Goal: Transaction & Acquisition: Subscribe to service/newsletter

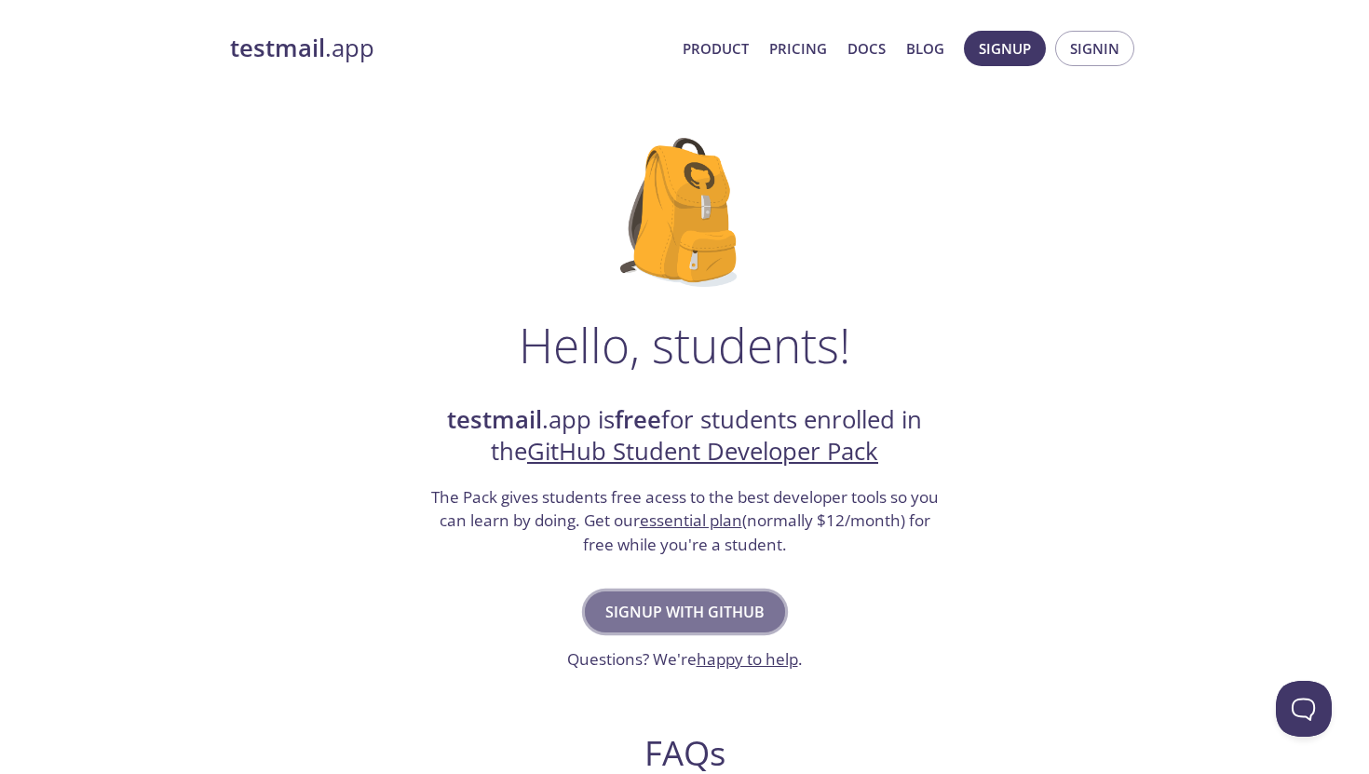
click at [715, 603] on span "Signup with GitHub" at bounding box center [684, 612] width 159 height 26
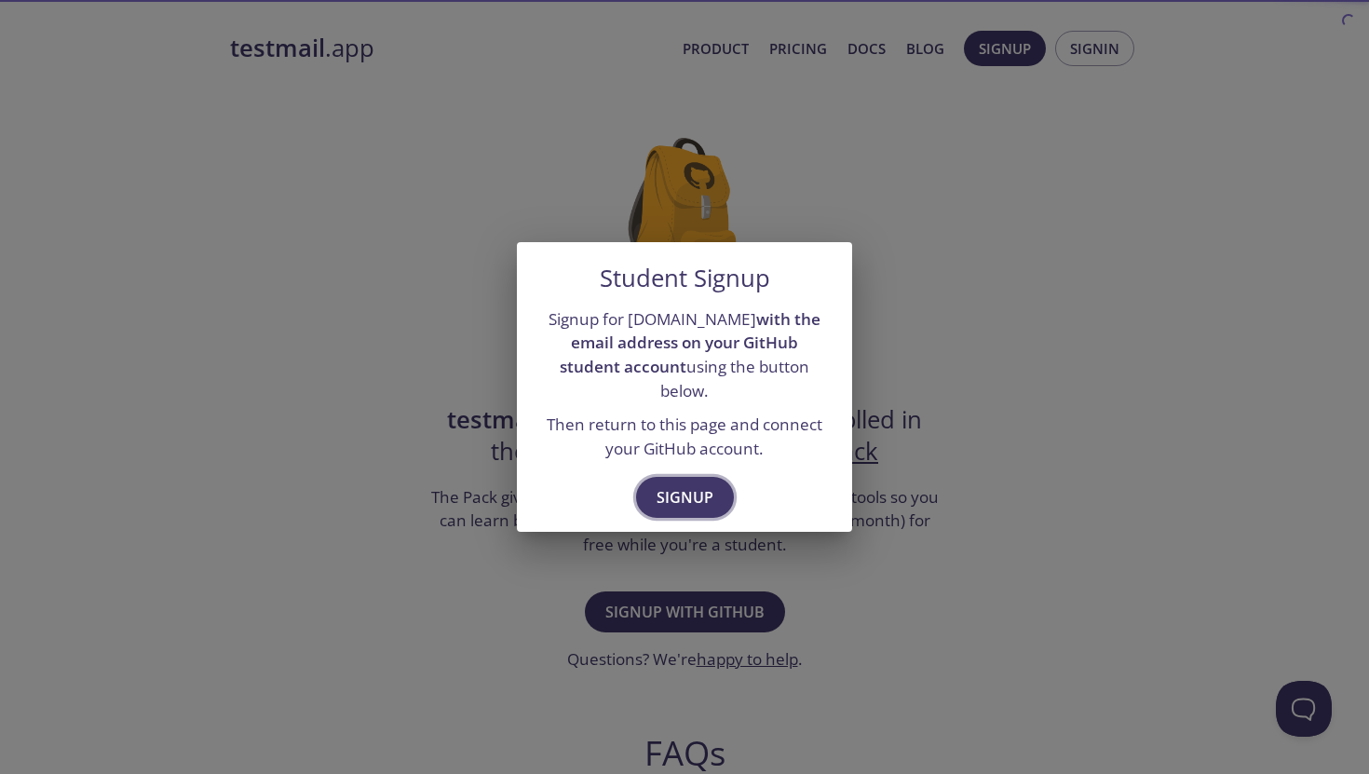
click at [681, 487] on span "Signup" at bounding box center [685, 497] width 57 height 26
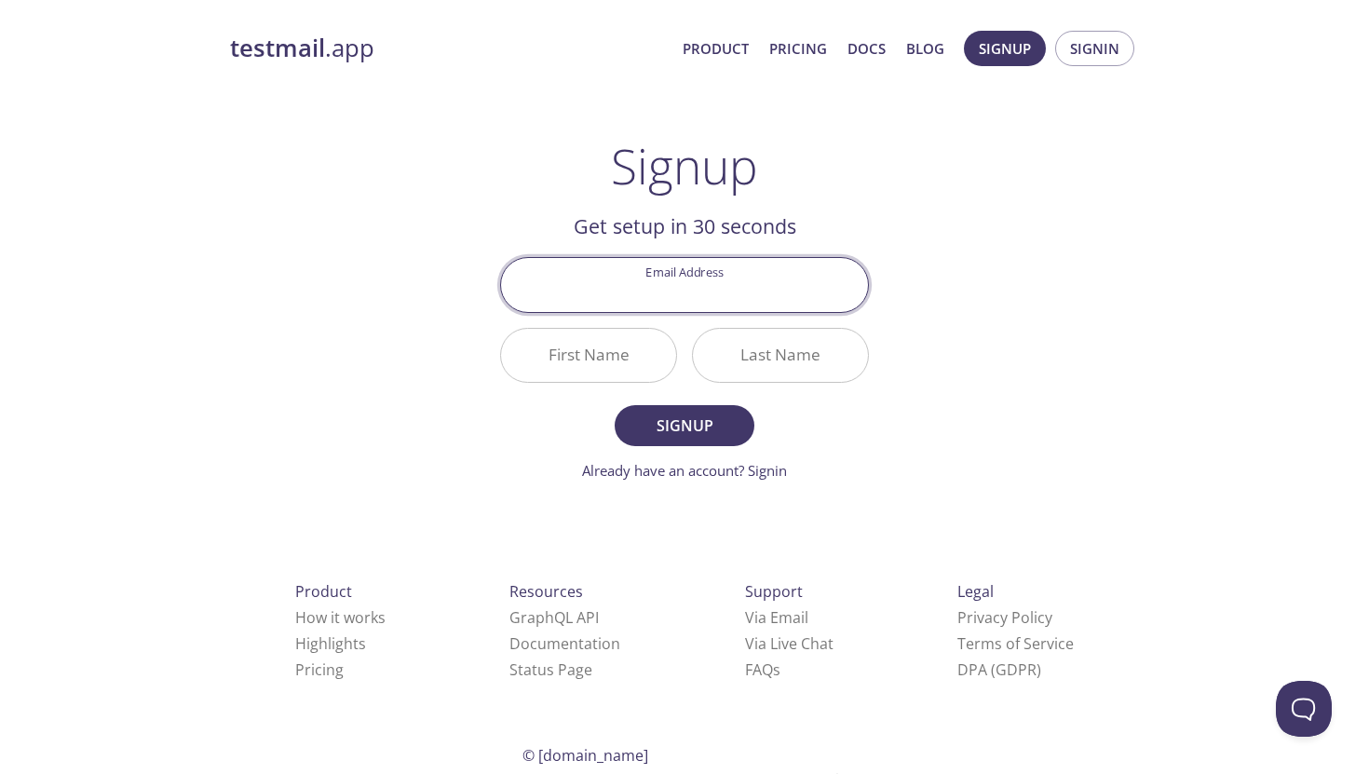
click at [695, 295] on input "Email Address" at bounding box center [684, 284] width 367 height 53
type input "praneethdevarasetty31@gmail.com"
click at [584, 365] on input "First Name" at bounding box center [588, 355] width 175 height 53
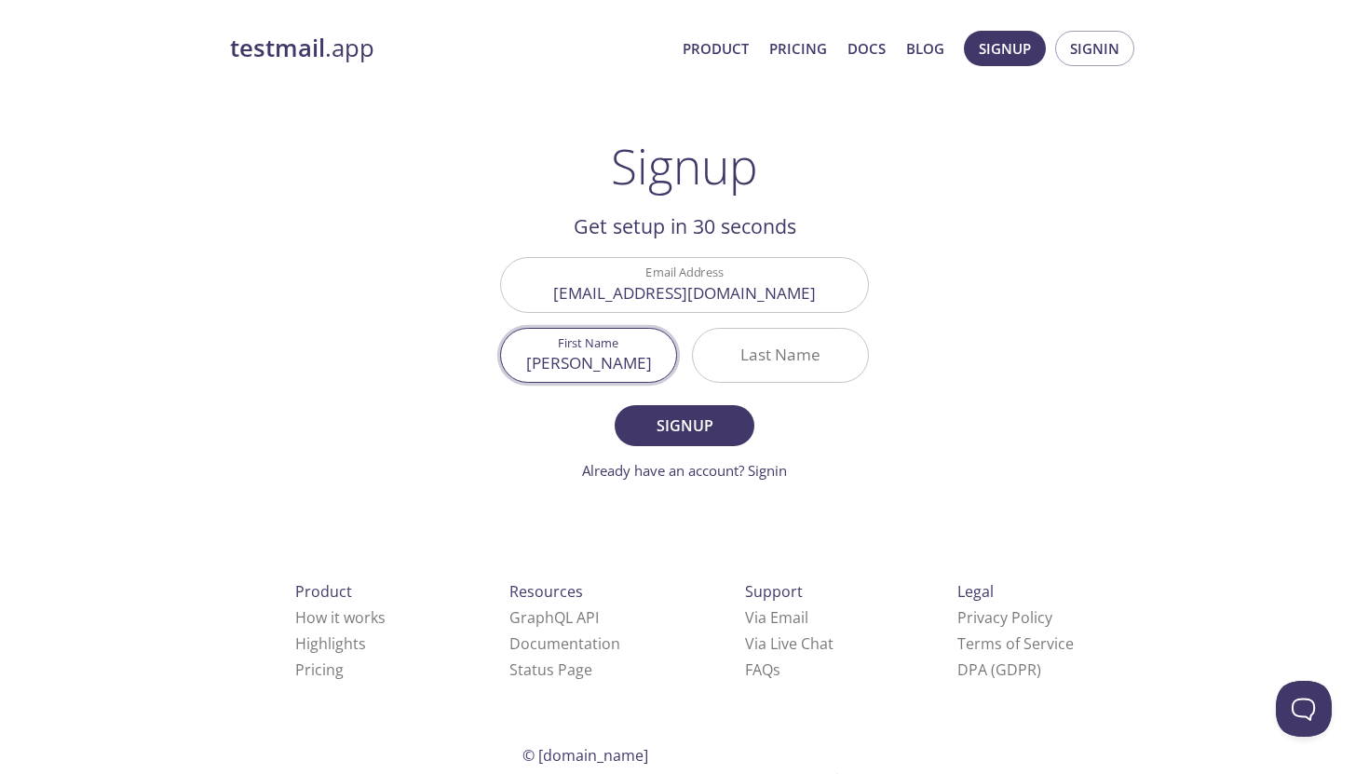
type input "Praneeth"
click at [790, 367] on input "Last Name" at bounding box center [780, 355] width 175 height 53
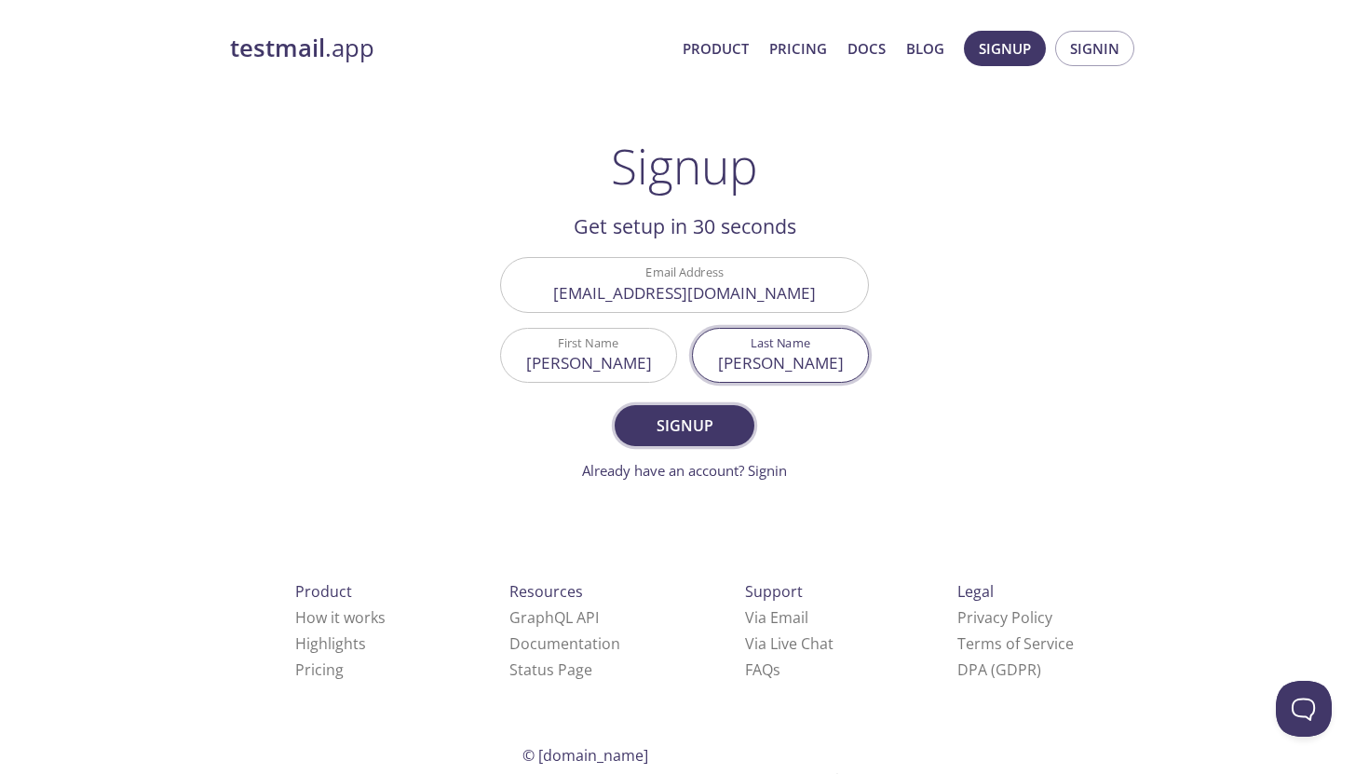
type input "Devarasetty"
click at [720, 428] on span "Signup" at bounding box center [684, 426] width 99 height 26
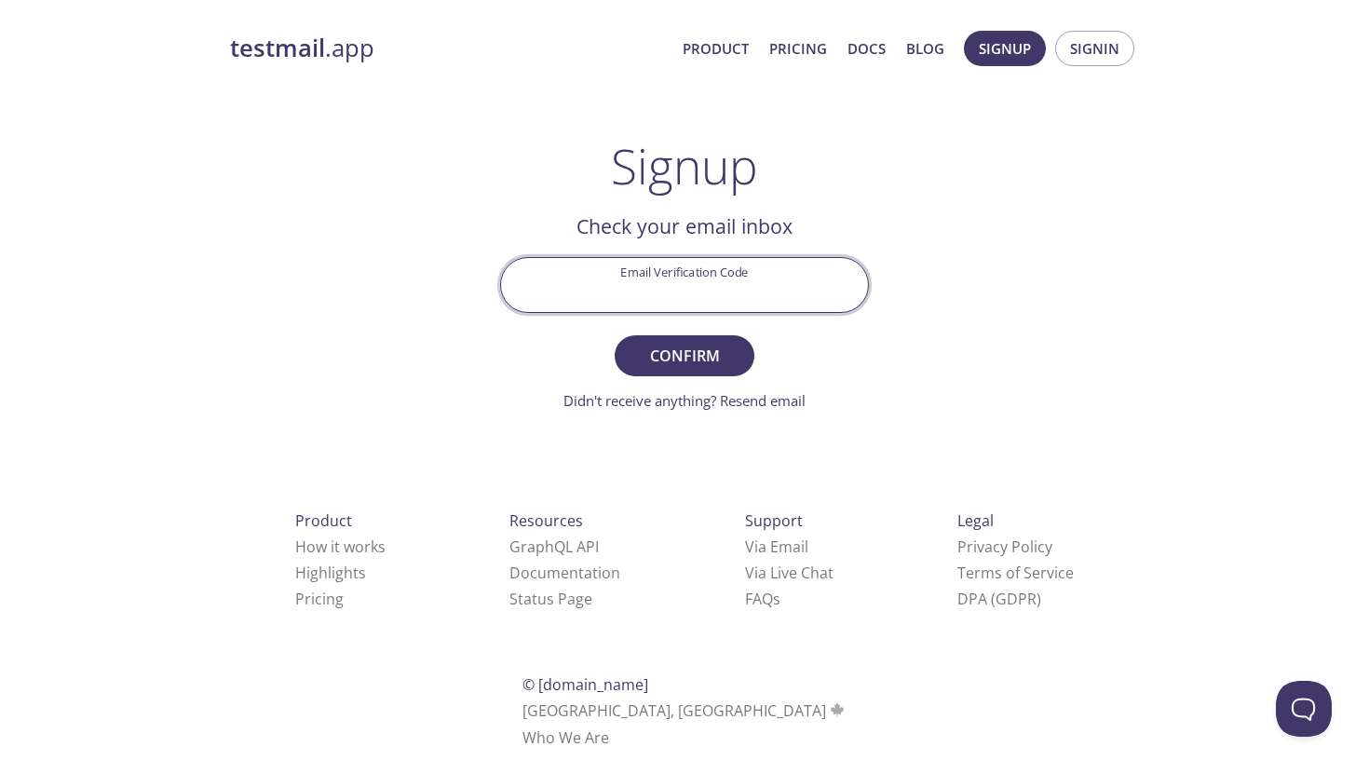
click at [728, 282] on input "Email Verification Code" at bounding box center [684, 284] width 367 height 53
paste input "HPNBSH5"
type input "HPNBSH5"
click at [695, 348] on span "Confirm" at bounding box center [684, 356] width 99 height 26
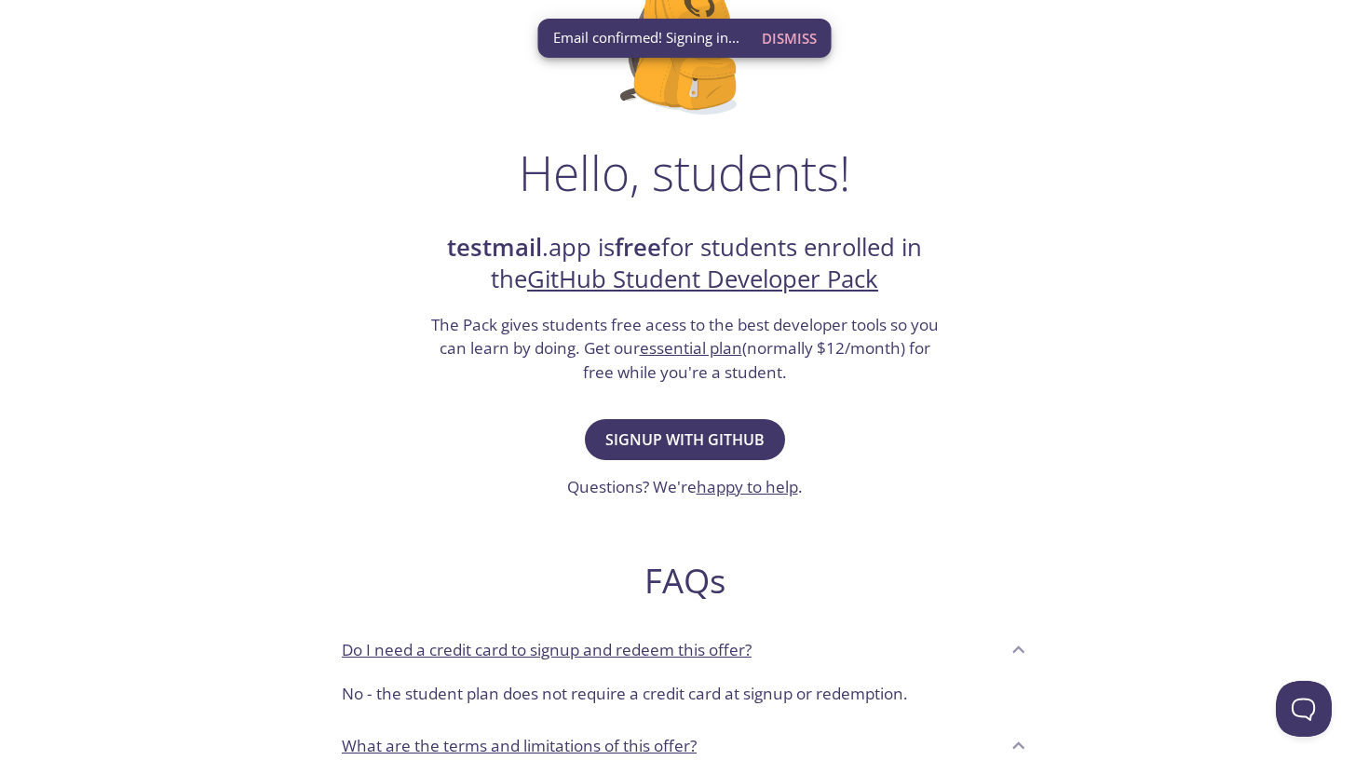
scroll to position [176, 0]
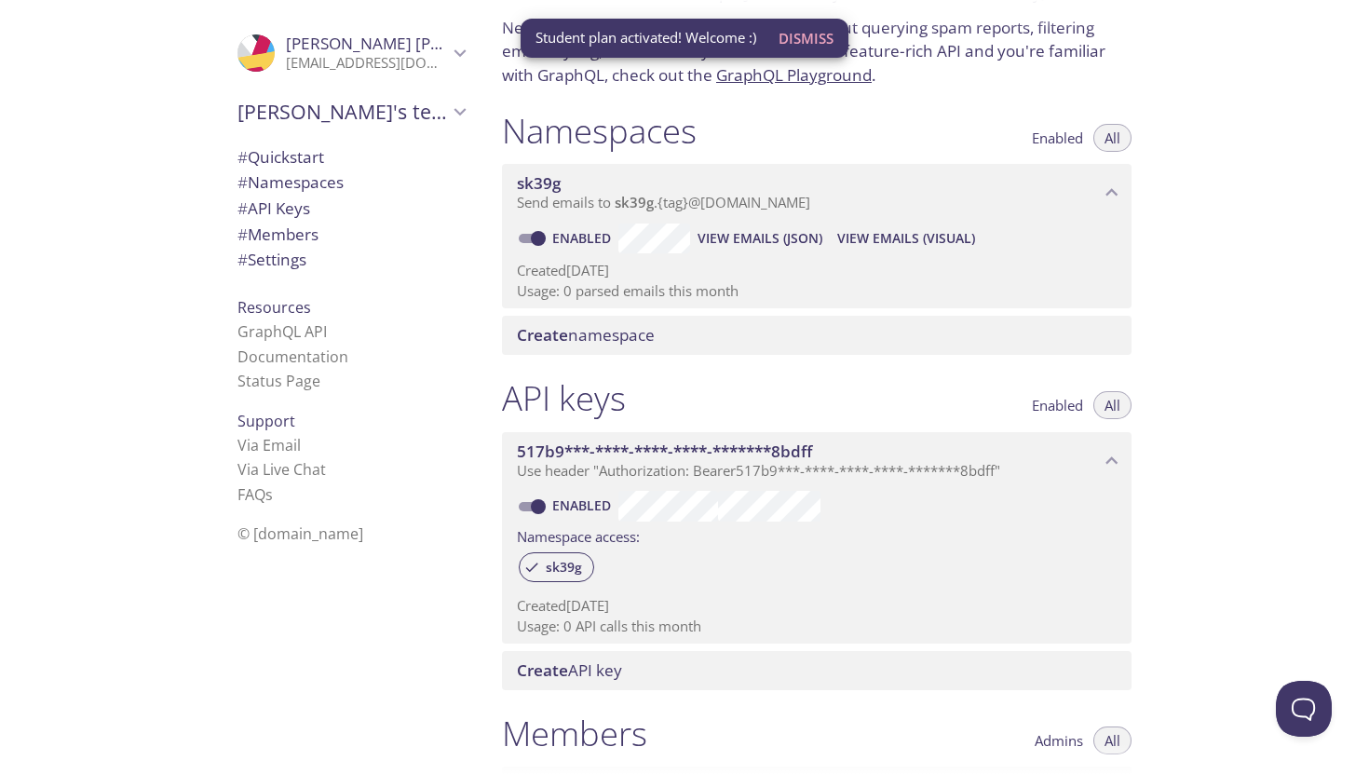
scroll to position [141, 0]
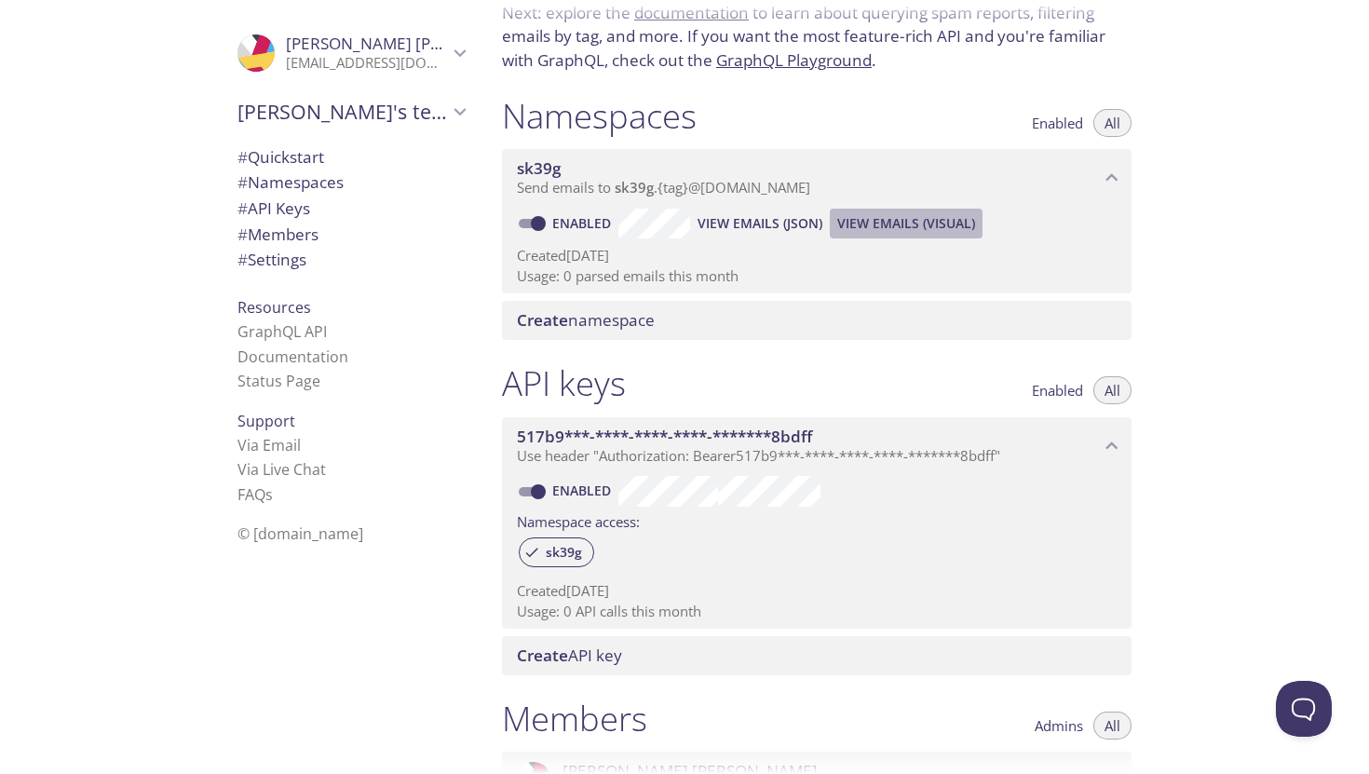
click at [929, 216] on span "View Emails (Visual)" at bounding box center [906, 223] width 138 height 22
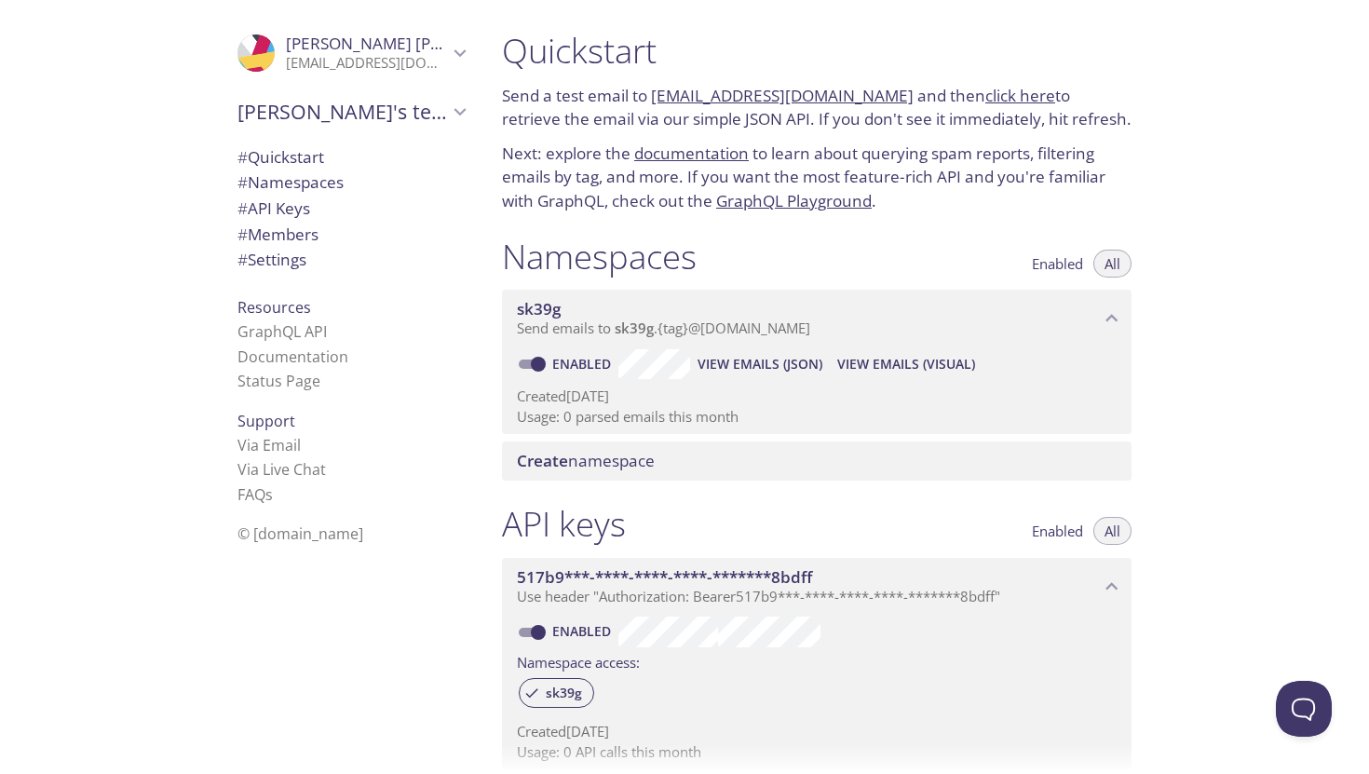
click at [993, 107] on p "Send a test email to sk39g.test@inbox.testmail.app and then click here to retri…" at bounding box center [817, 108] width 630 height 48
click at [989, 97] on link "click here" at bounding box center [1021, 95] width 70 height 21
